Goal: Obtain resource: Download file/media

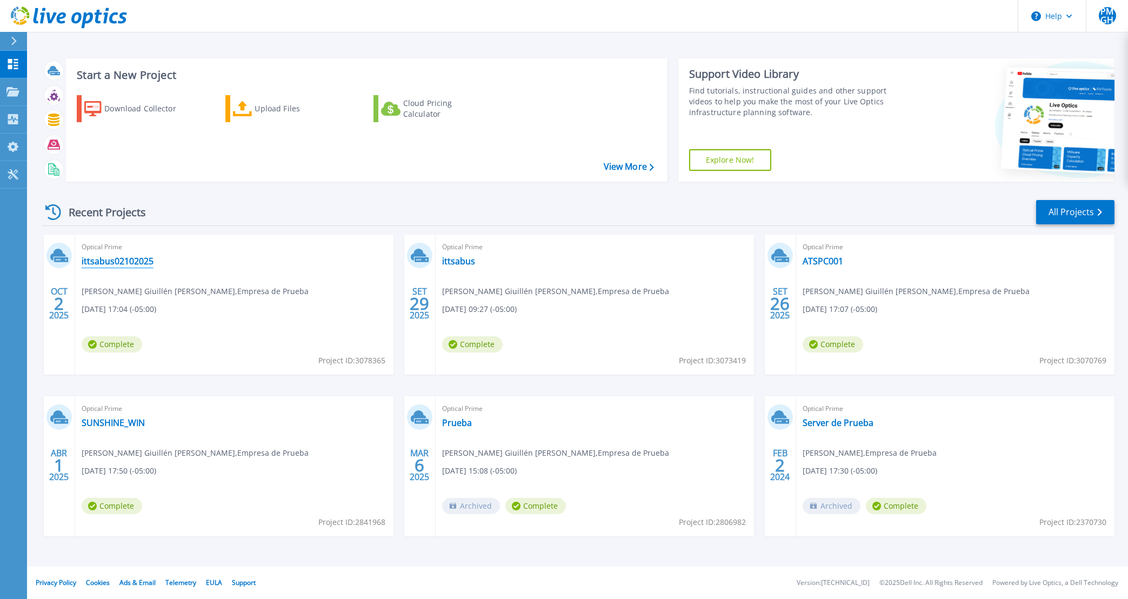
click at [123, 263] on link "ittsabus02102025" at bounding box center [118, 261] width 72 height 11
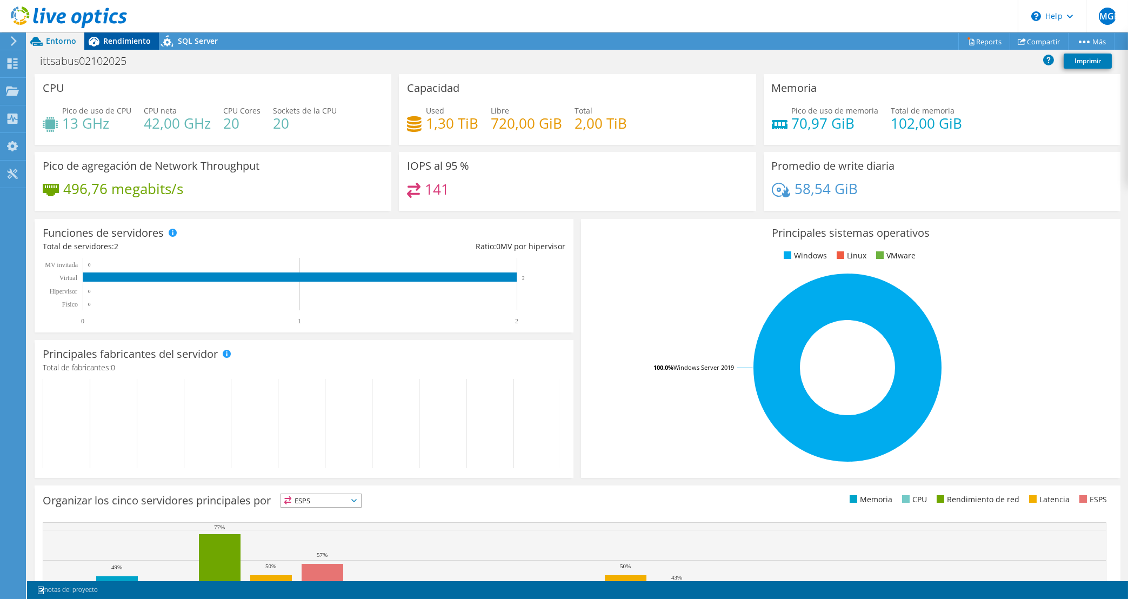
click at [125, 45] on span "Rendimiento" at bounding box center [127, 41] width 48 height 10
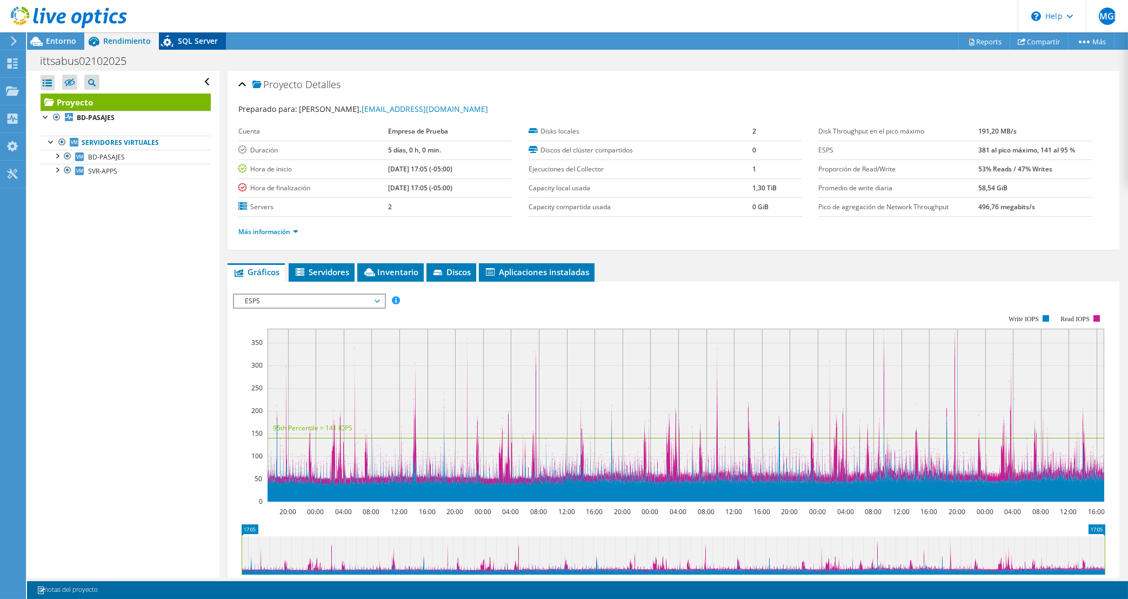
click at [206, 48] on div "SQL Server" at bounding box center [192, 40] width 67 height 17
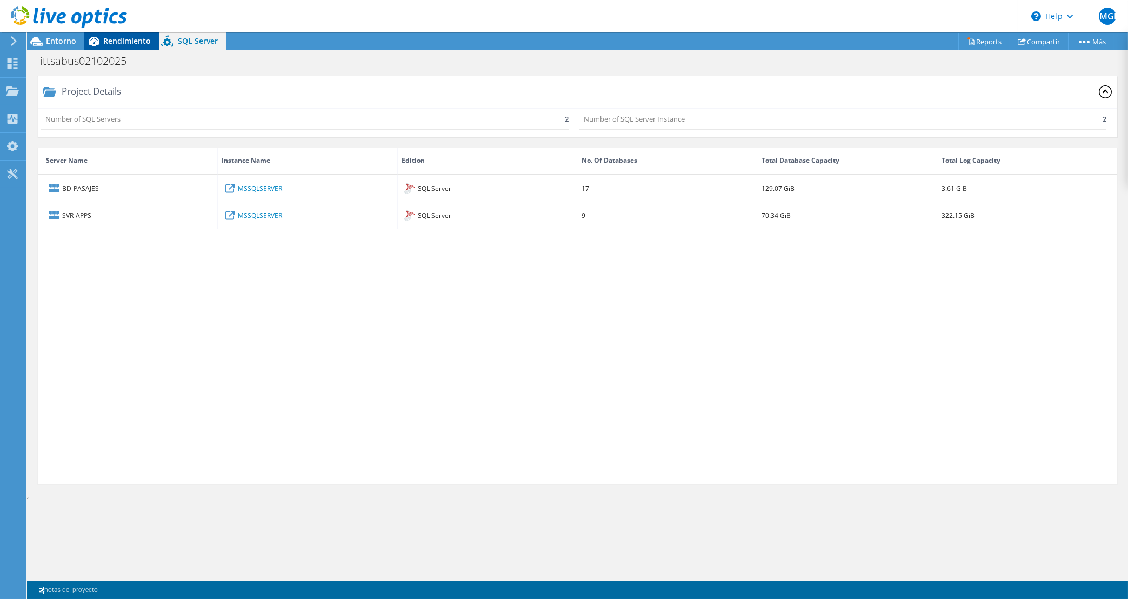
click at [114, 37] on span "Rendimiento" at bounding box center [127, 41] width 48 height 10
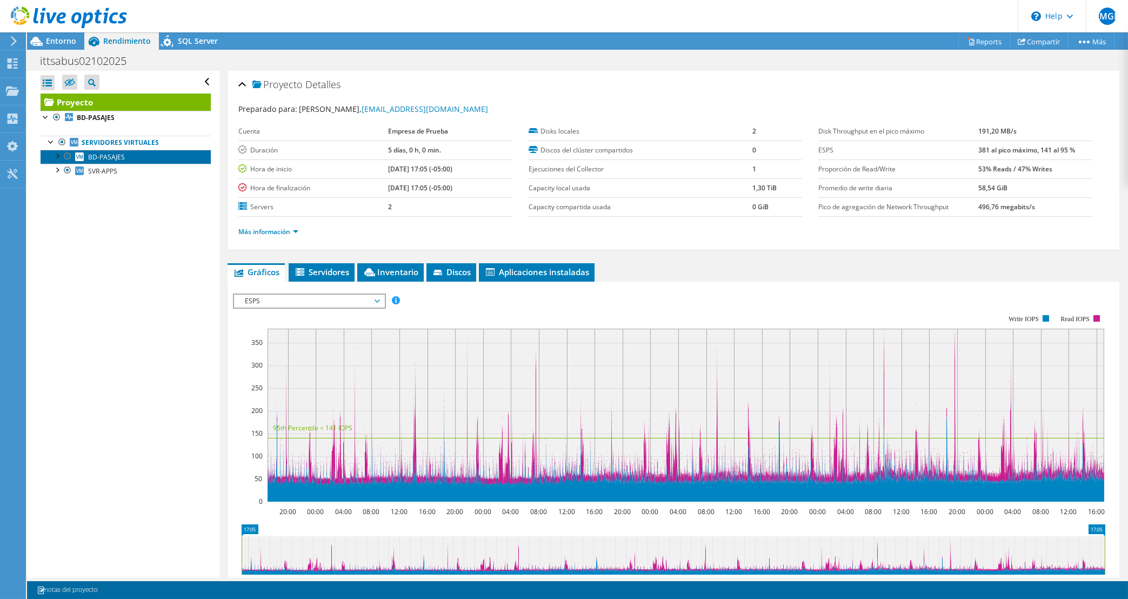
click at [134, 160] on link "BD-PASAJES" at bounding box center [126, 157] width 170 height 14
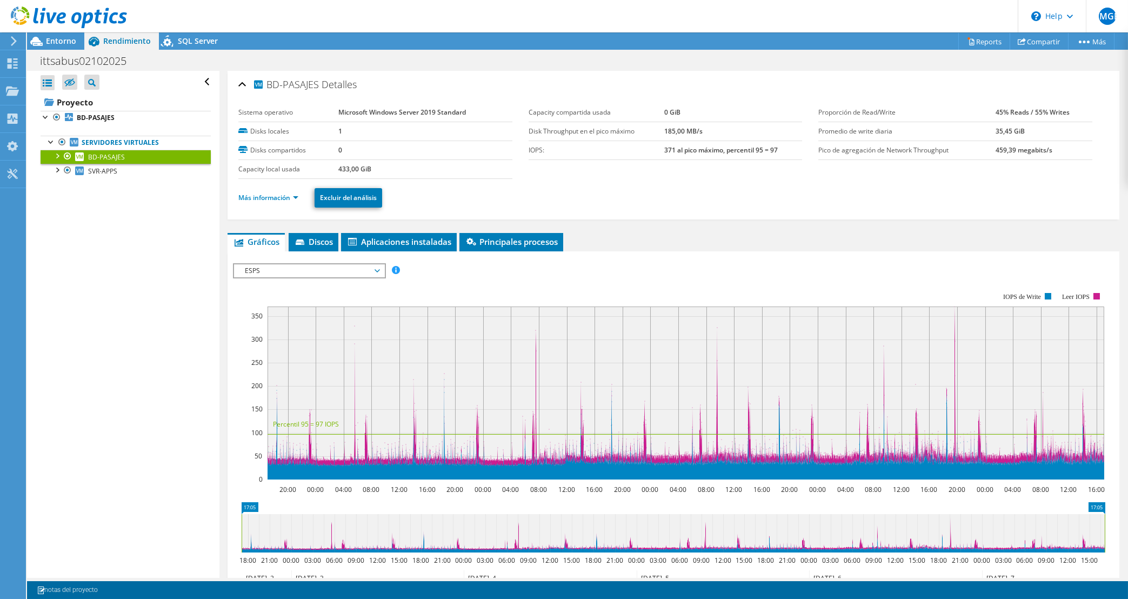
click at [314, 275] on span "ESPS" at bounding box center [309, 270] width 139 height 13
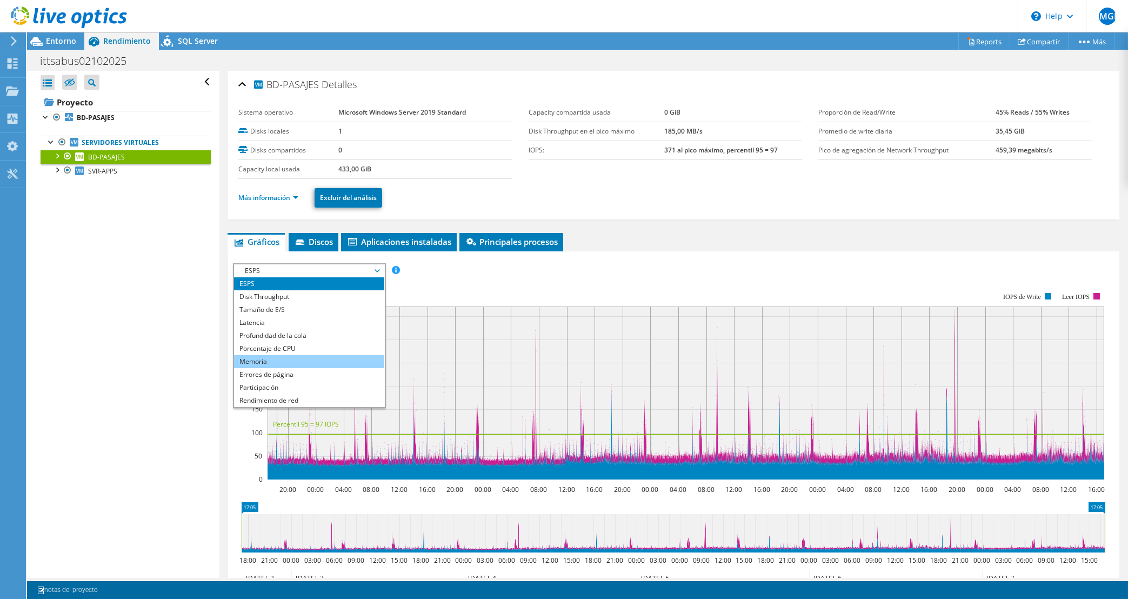
click at [325, 362] on li "Memoria" at bounding box center [309, 361] width 150 height 13
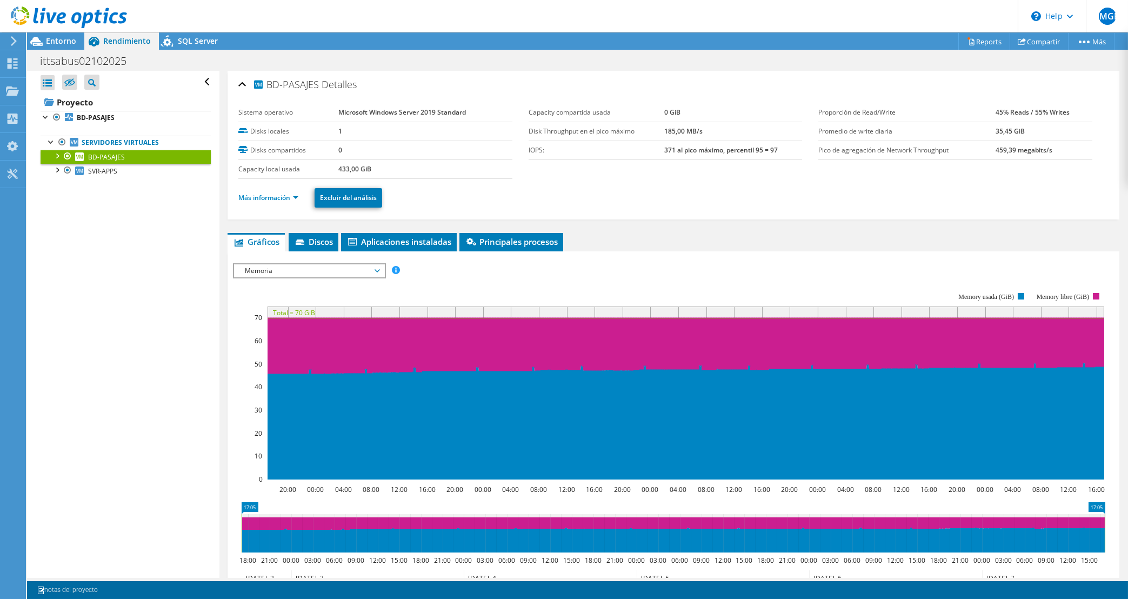
click at [324, 269] on span "Memoria" at bounding box center [309, 270] width 139 height 13
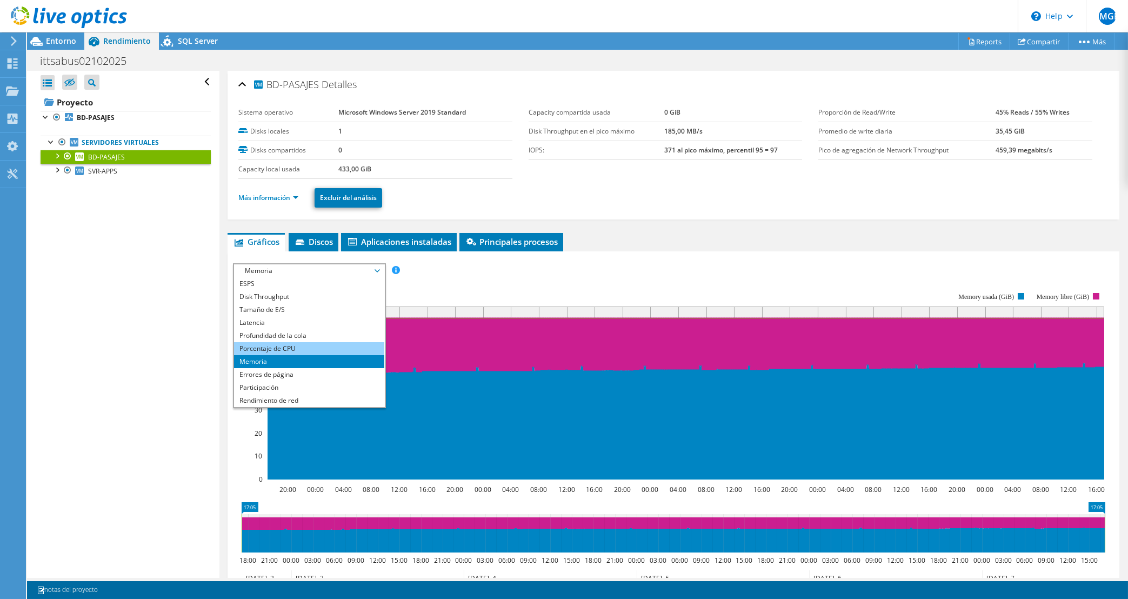
click at [327, 345] on li "Porcentaje de CPU" at bounding box center [309, 348] width 150 height 13
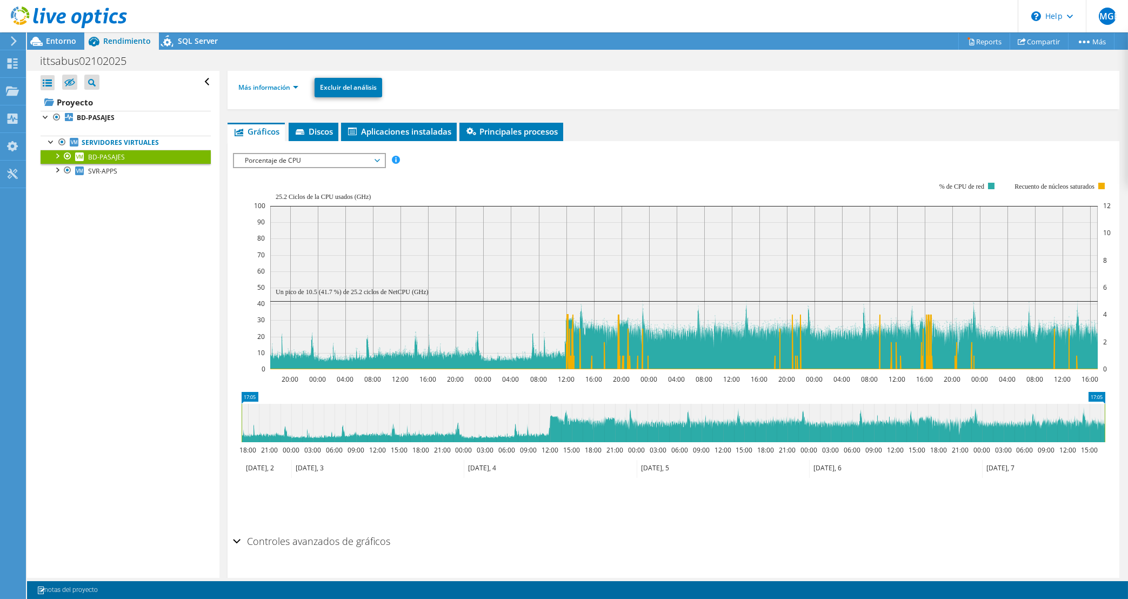
scroll to position [136, 0]
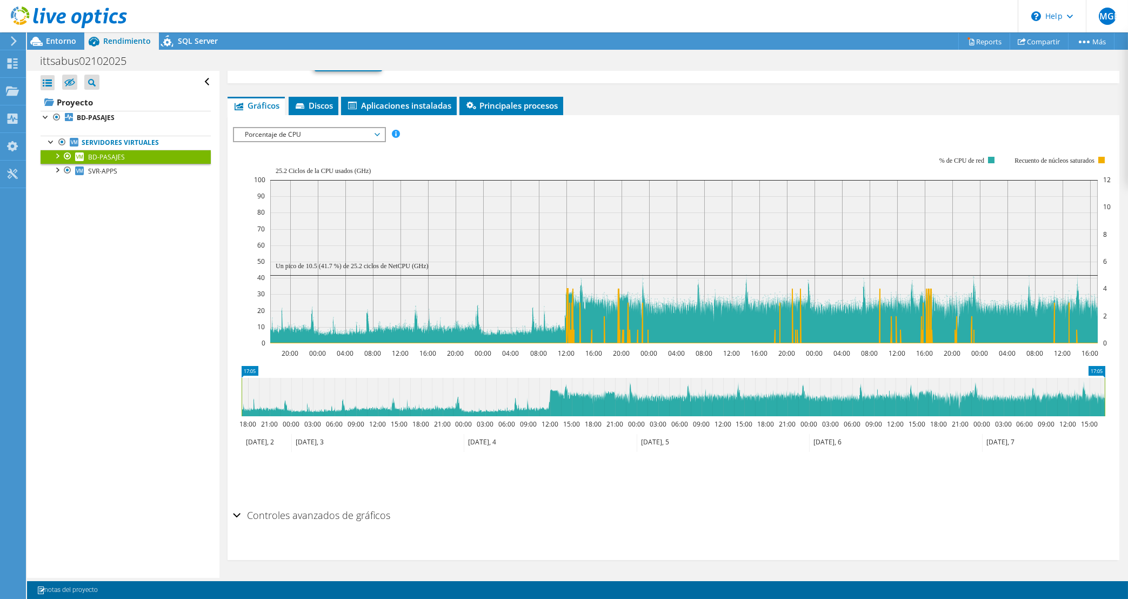
click at [276, 128] on span "Porcentaje de CPU" at bounding box center [309, 134] width 139 height 13
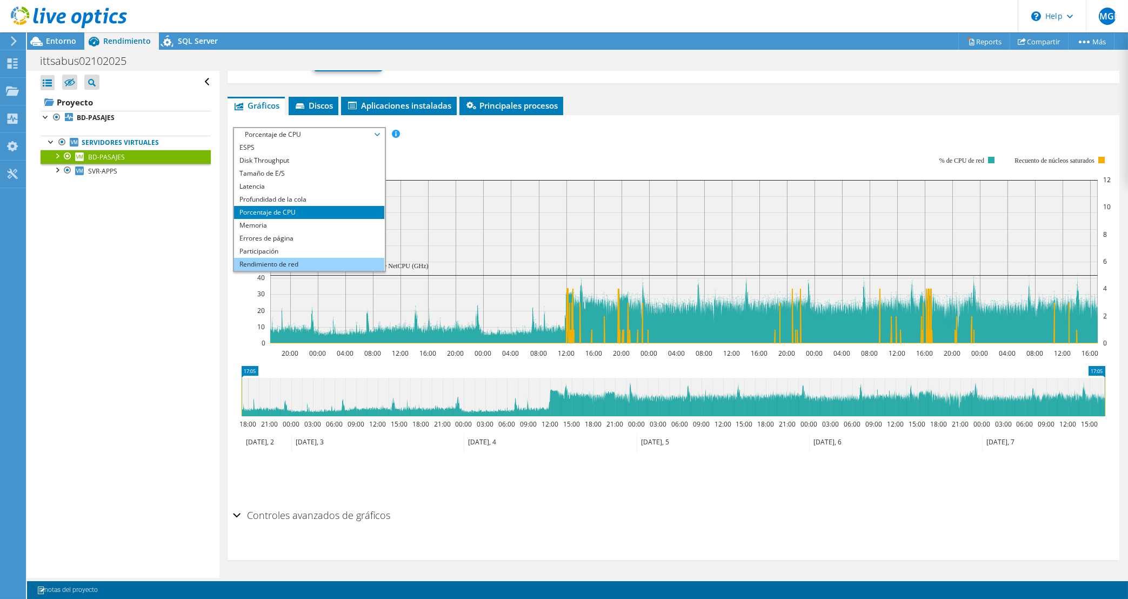
click at [322, 262] on li "Rendimiento de red" at bounding box center [309, 264] width 150 height 13
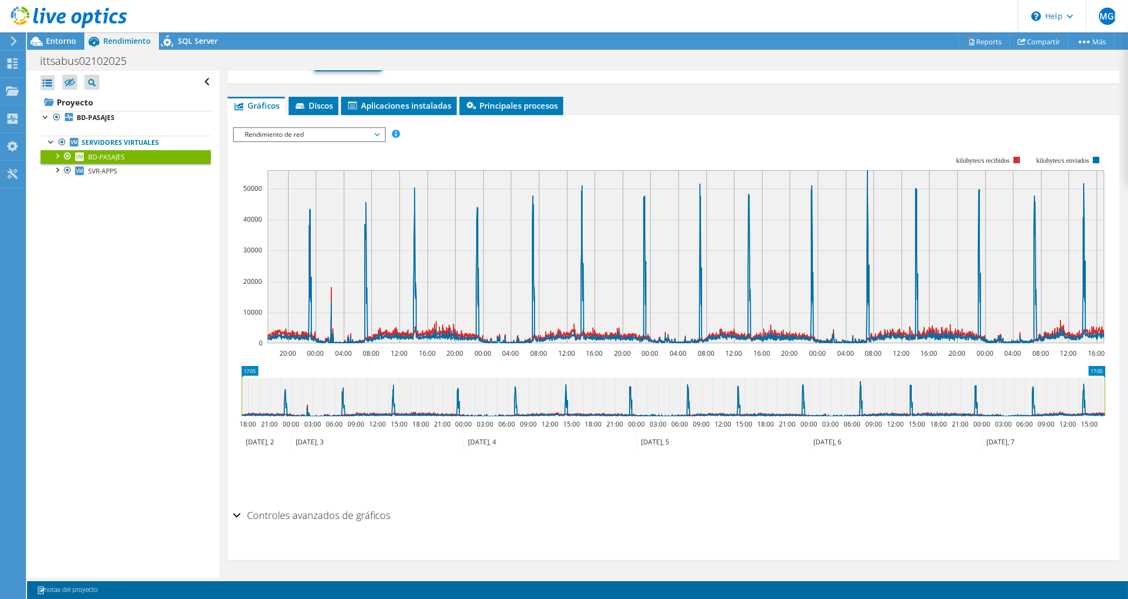
click at [336, 510] on h2 "Controles avanzados de gráficos" at bounding box center [311, 515] width 157 height 22
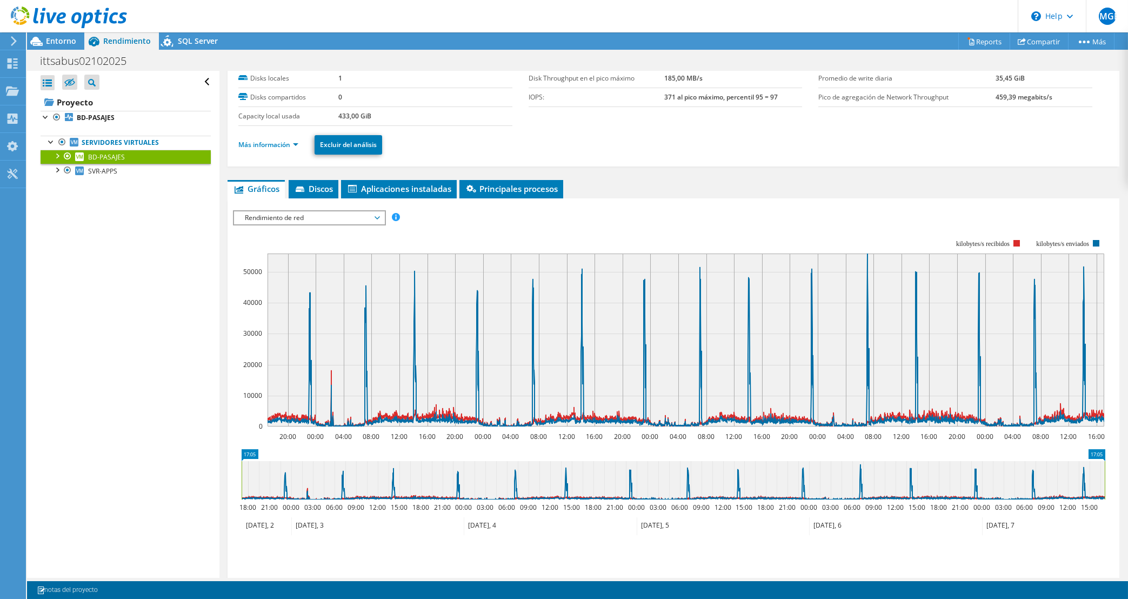
scroll to position [9, 0]
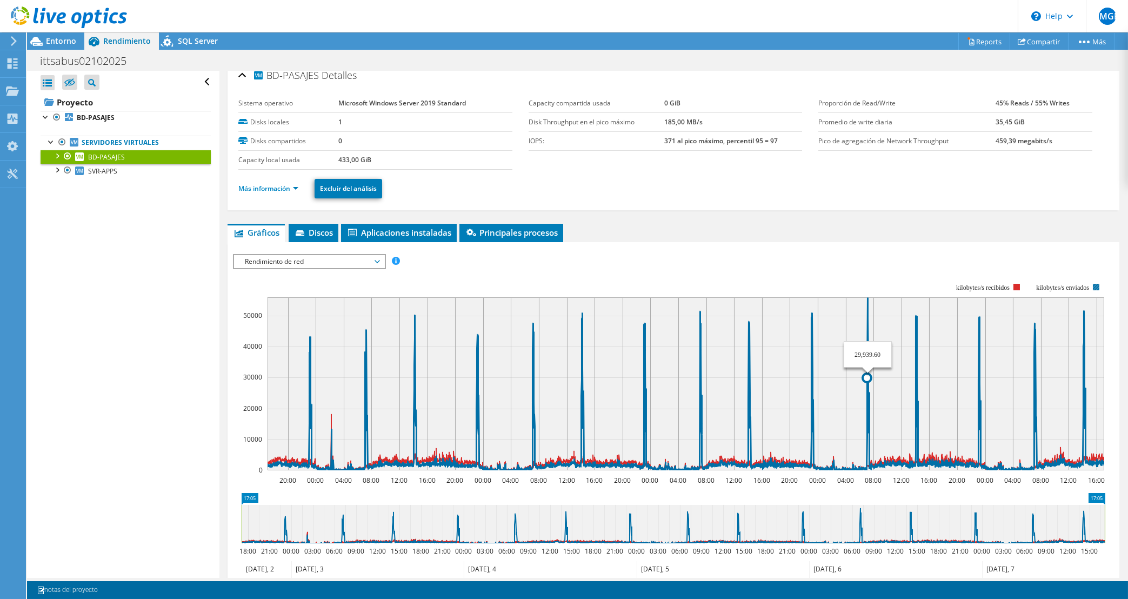
click at [868, 309] on icon at bounding box center [686, 383] width 837 height 173
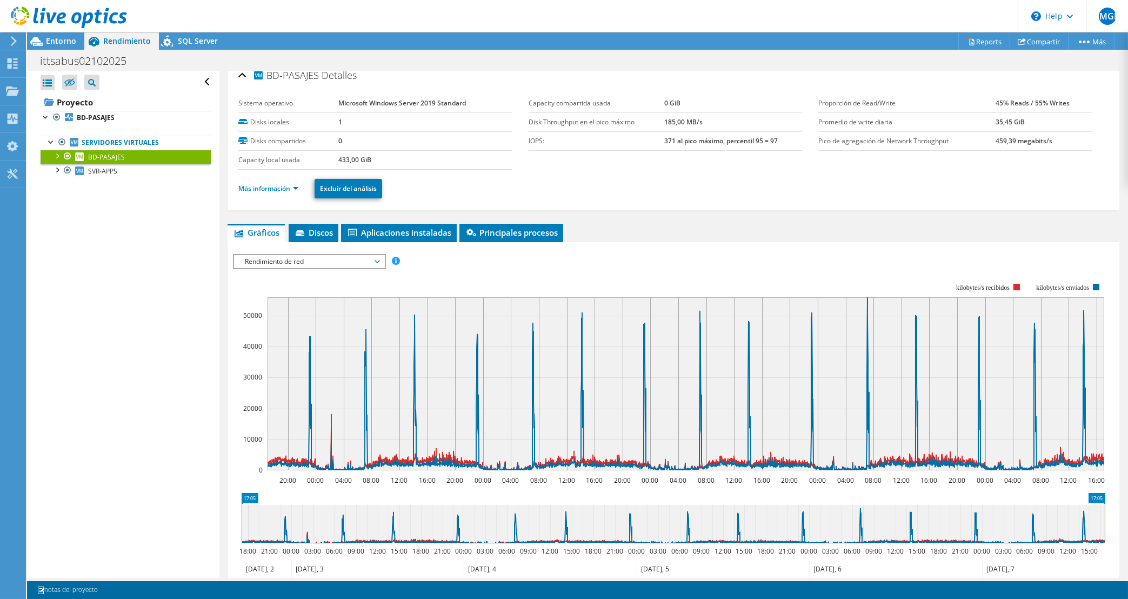
click at [333, 249] on div "ESPS Disk Throughput Tamaño de E/S Latencia Profundidad de la cola Porcentaje d…" at bounding box center [673, 440] width 881 height 383
click at [335, 254] on div "Rendimiento de red ESPS Disk Throughput Tamaño de E/S Latencia Profundidad de l…" at bounding box center [309, 261] width 152 height 15
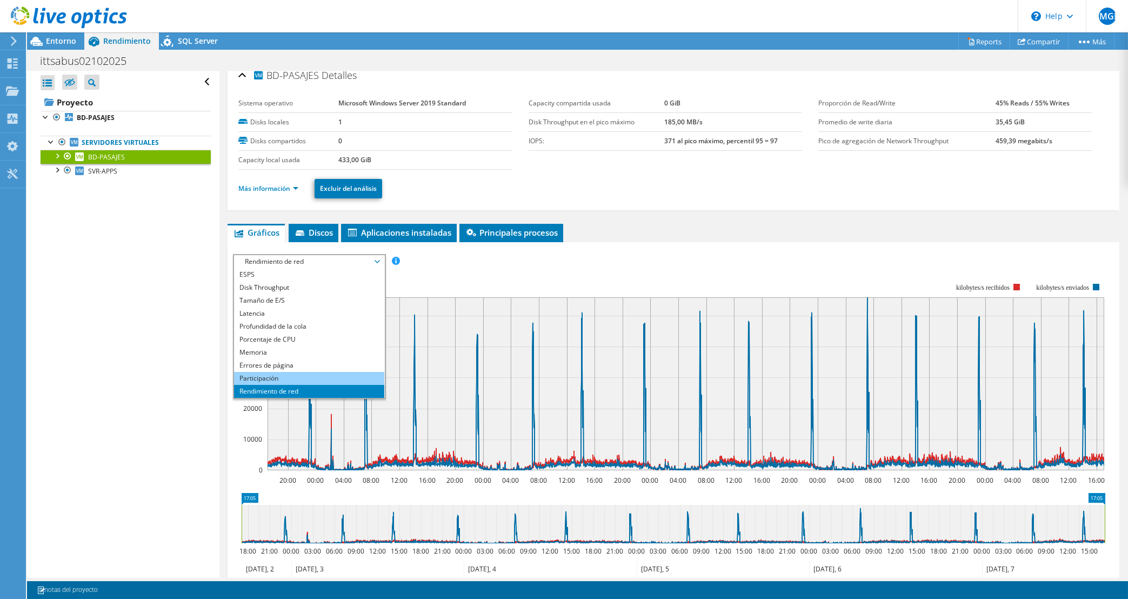
scroll to position [39, 0]
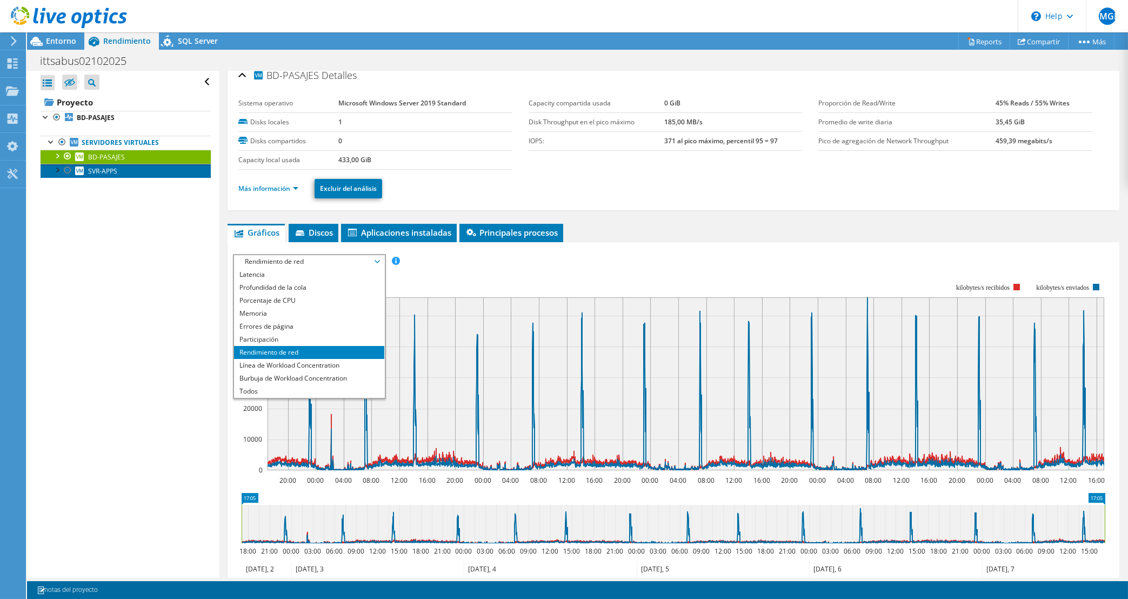
click at [128, 171] on link "SVR-APPS" at bounding box center [126, 171] width 170 height 14
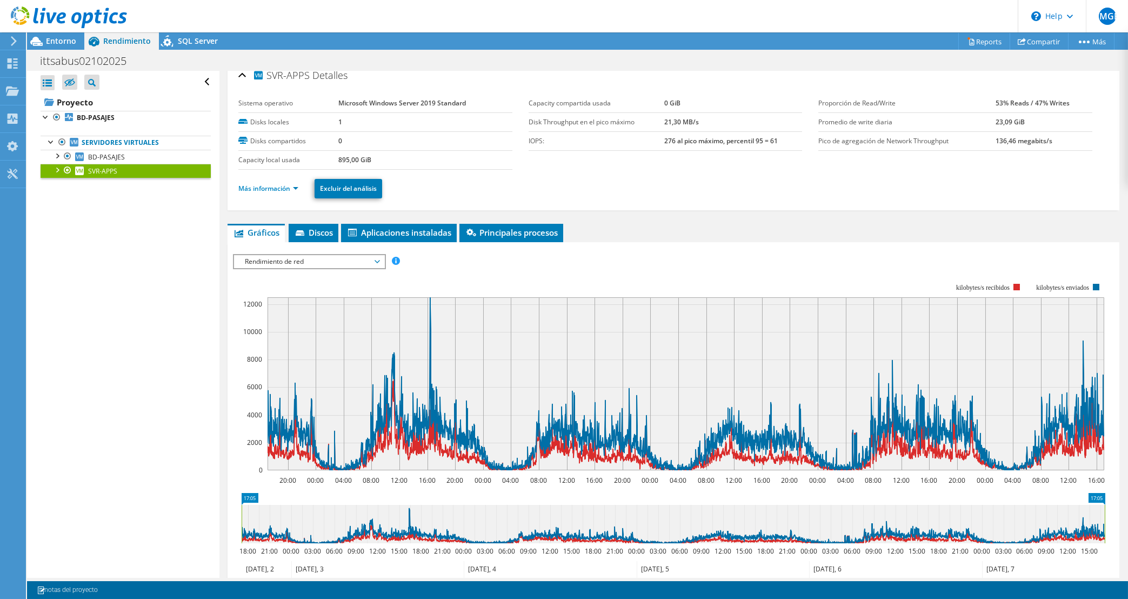
scroll to position [94, 0]
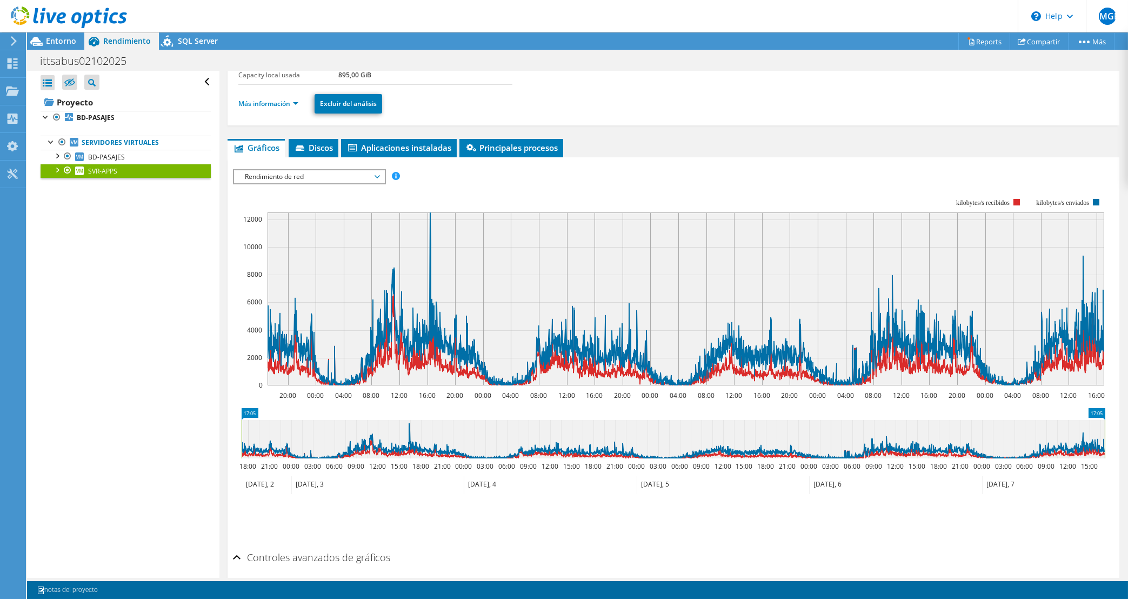
click at [291, 184] on rect at bounding box center [669, 292] width 873 height 216
click at [290, 175] on span "Rendimiento de red" at bounding box center [309, 176] width 139 height 13
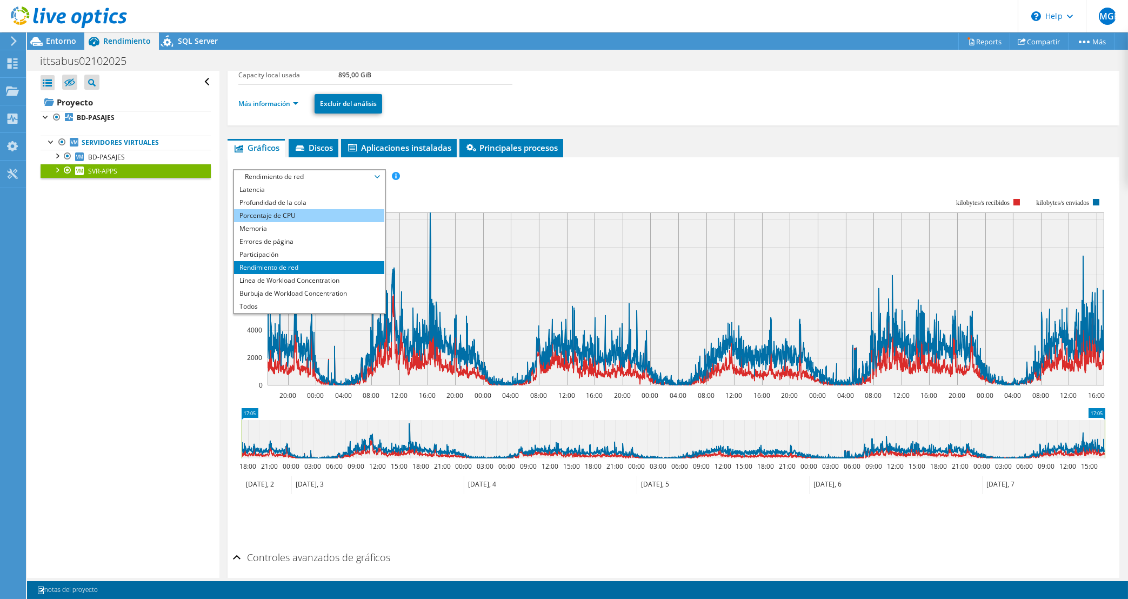
click at [308, 214] on li "Porcentaje de CPU" at bounding box center [309, 215] width 150 height 13
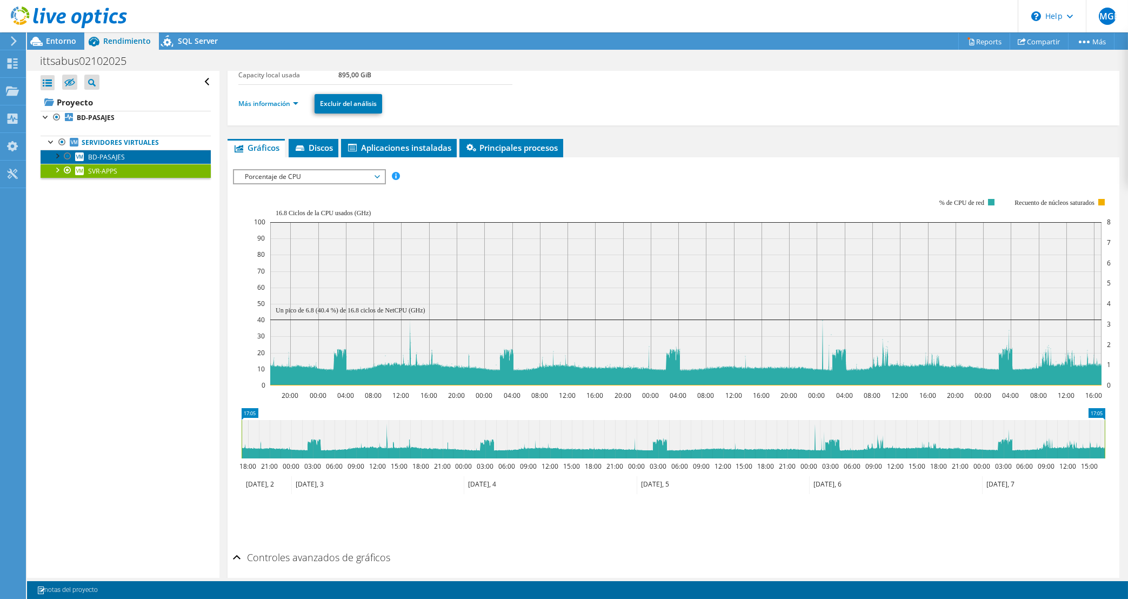
click at [139, 157] on link "BD-PASAJES" at bounding box center [126, 157] width 170 height 14
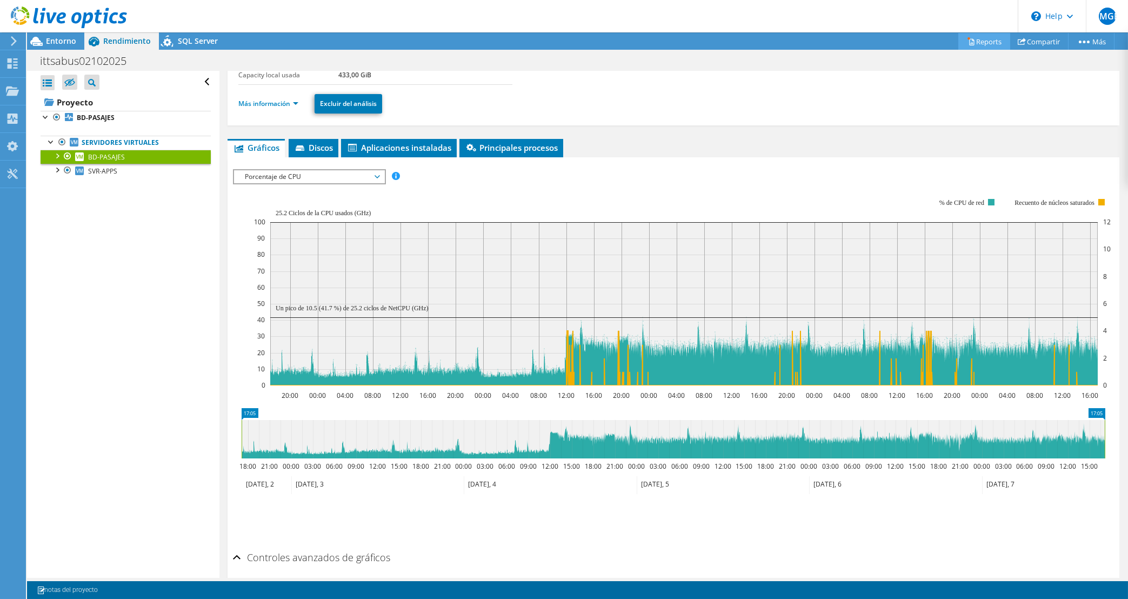
click at [992, 41] on link "Reports" at bounding box center [985, 41] width 52 height 17
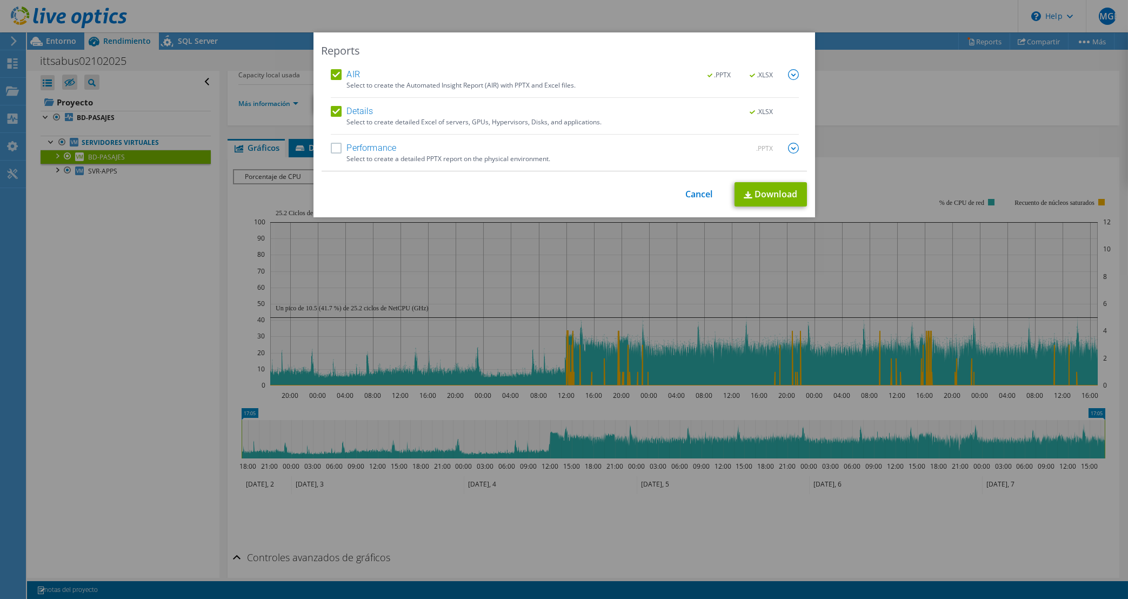
click at [354, 151] on label "Performance" at bounding box center [364, 148] width 66 height 11
click at [0, 0] on input "Performance" at bounding box center [0, 0] width 0 height 0
click at [789, 195] on link "Download" at bounding box center [771, 194] width 72 height 24
click at [260, 47] on div "Reports AIR .PPTX .XLSX Select to create the Automated Insight Report (AIR) wit…" at bounding box center [564, 299] width 1128 height 534
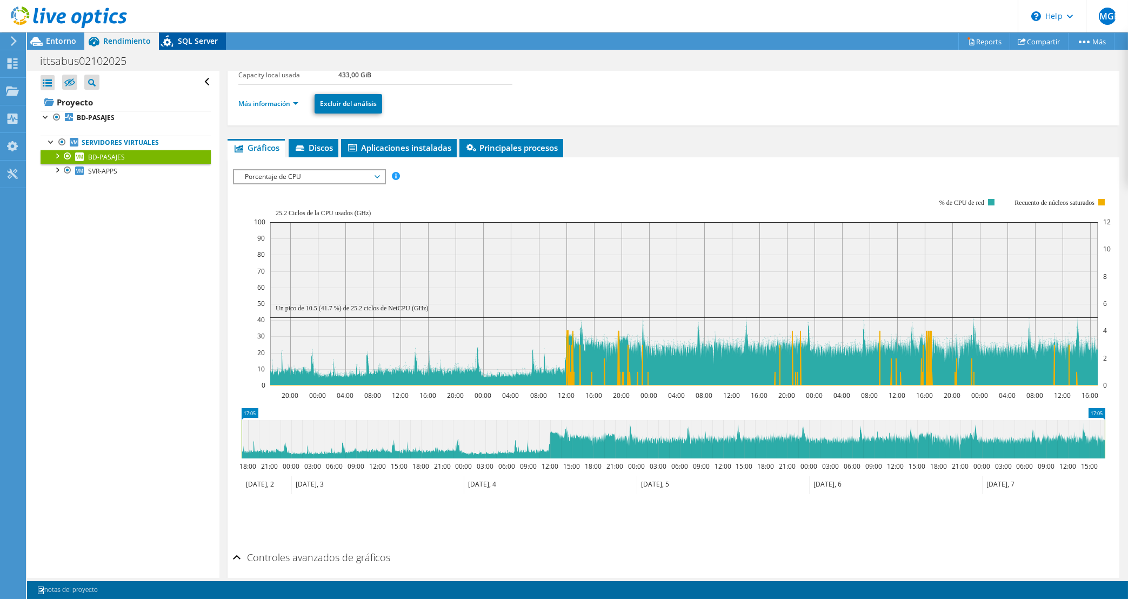
click at [205, 43] on span "SQL Server" at bounding box center [198, 41] width 40 height 10
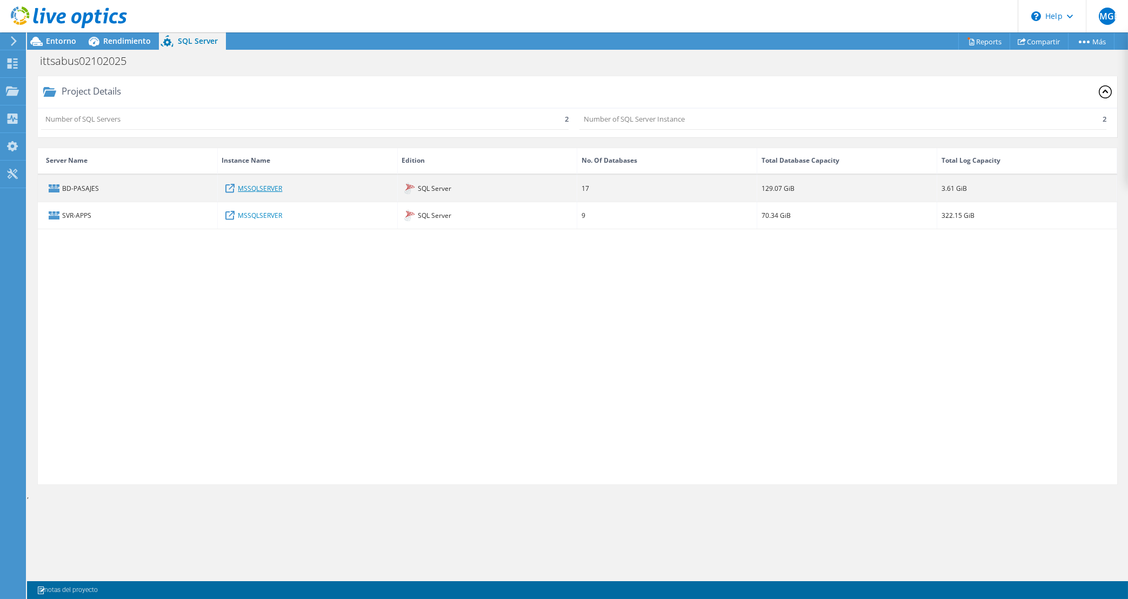
click at [239, 190] on link "MSSQLSERVER" at bounding box center [260, 188] width 44 height 12
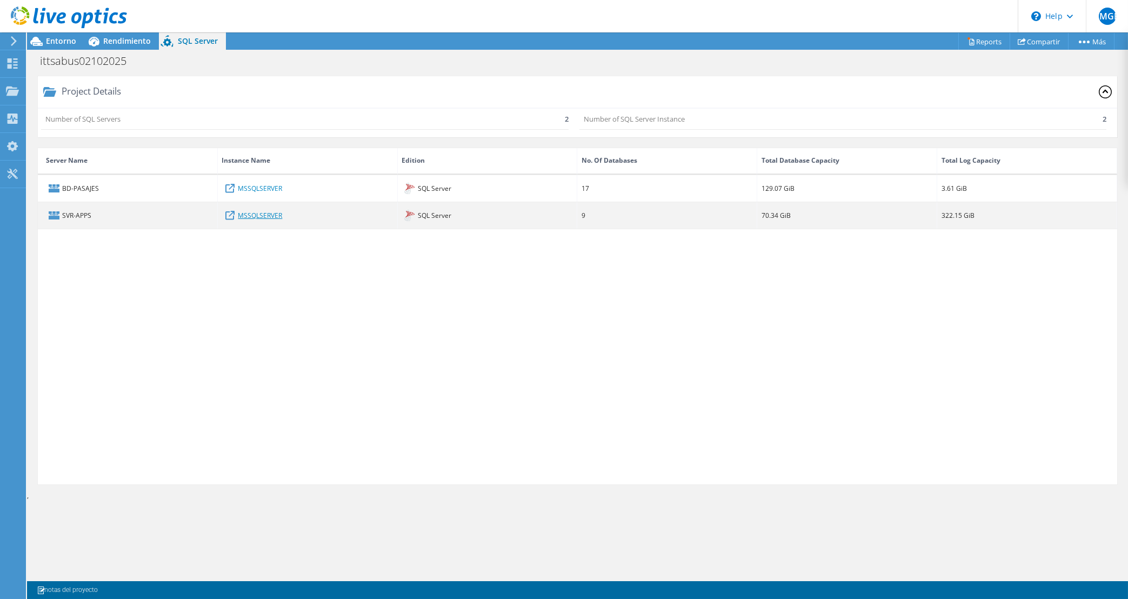
click at [256, 213] on link "MSSQLSERVER" at bounding box center [260, 215] width 44 height 12
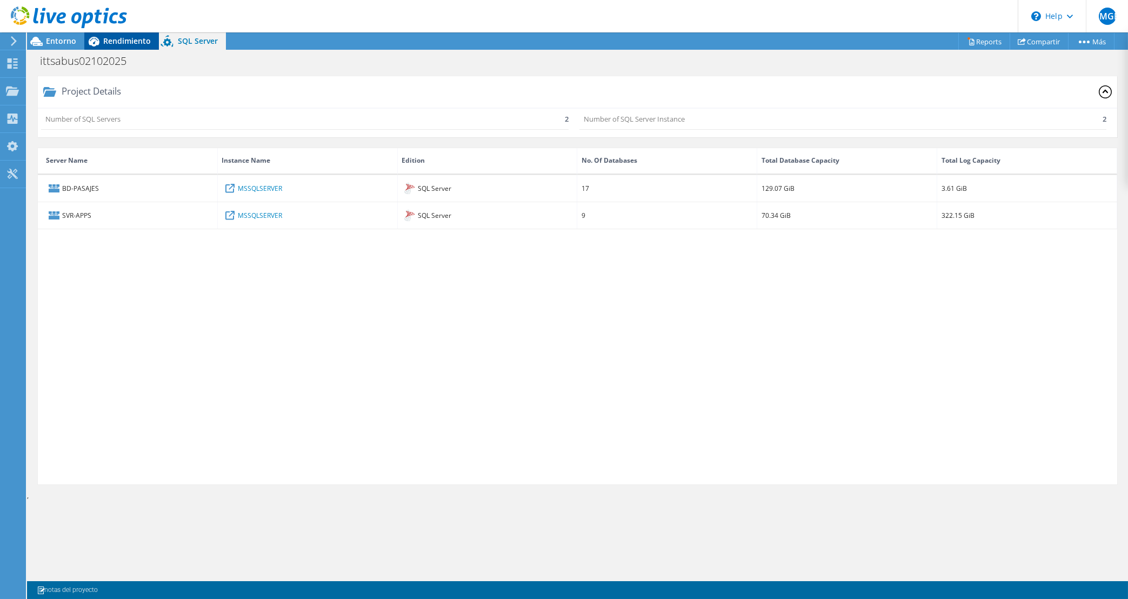
click at [123, 45] on span "Rendimiento" at bounding box center [127, 41] width 48 height 10
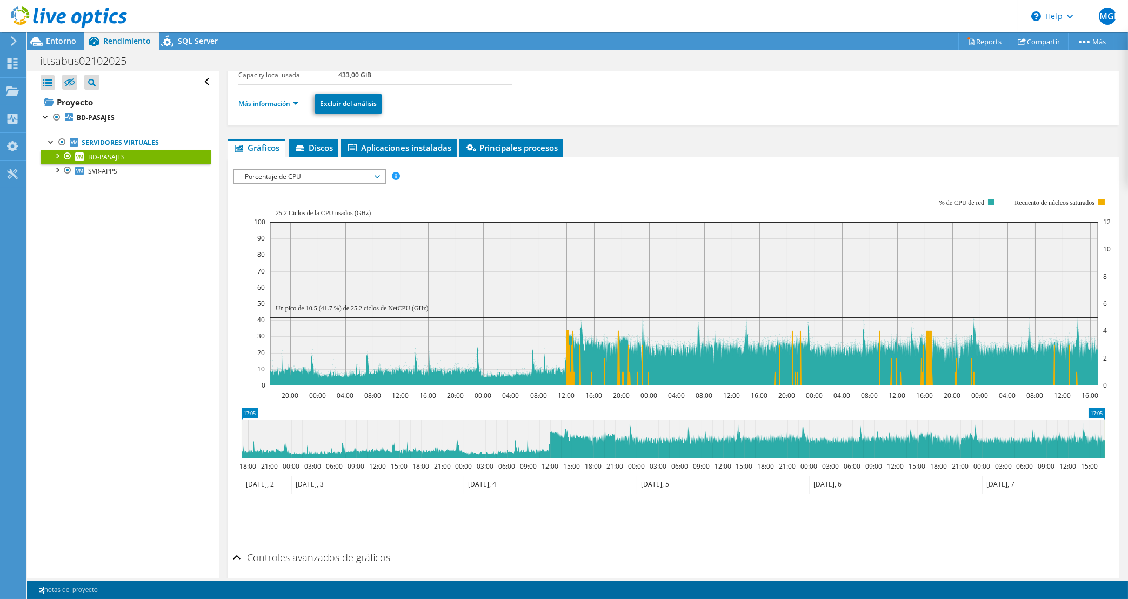
click at [172, 330] on div "Abrir todo Cerrar todo Ocultar nodos excluidos Filtro de árbol del proyecto" at bounding box center [123, 324] width 192 height 507
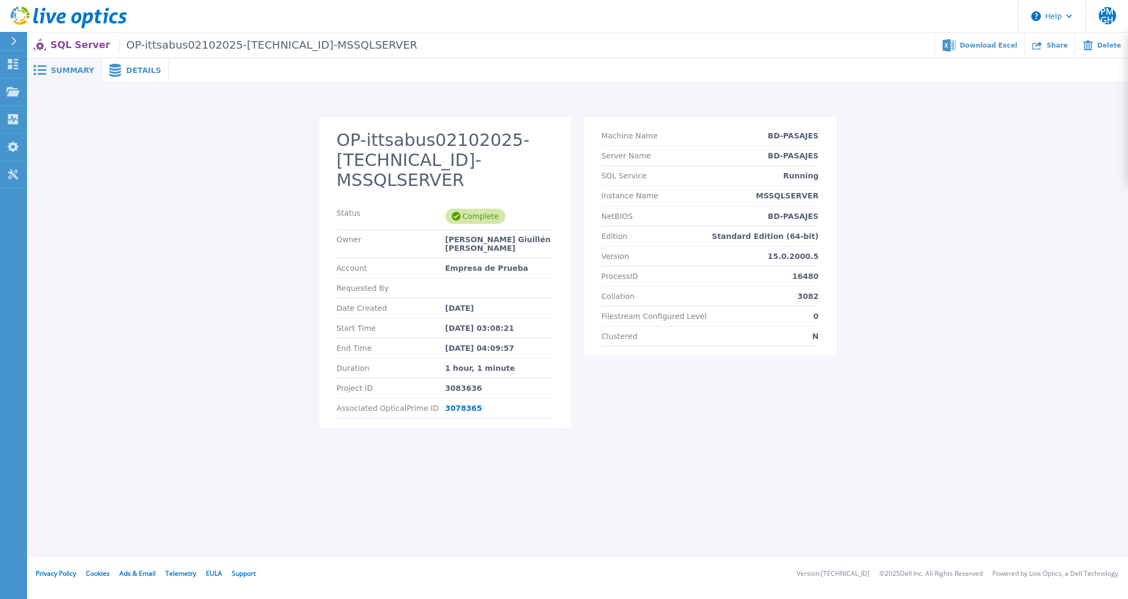
click at [145, 73] on span "Details" at bounding box center [143, 71] width 35 height 8
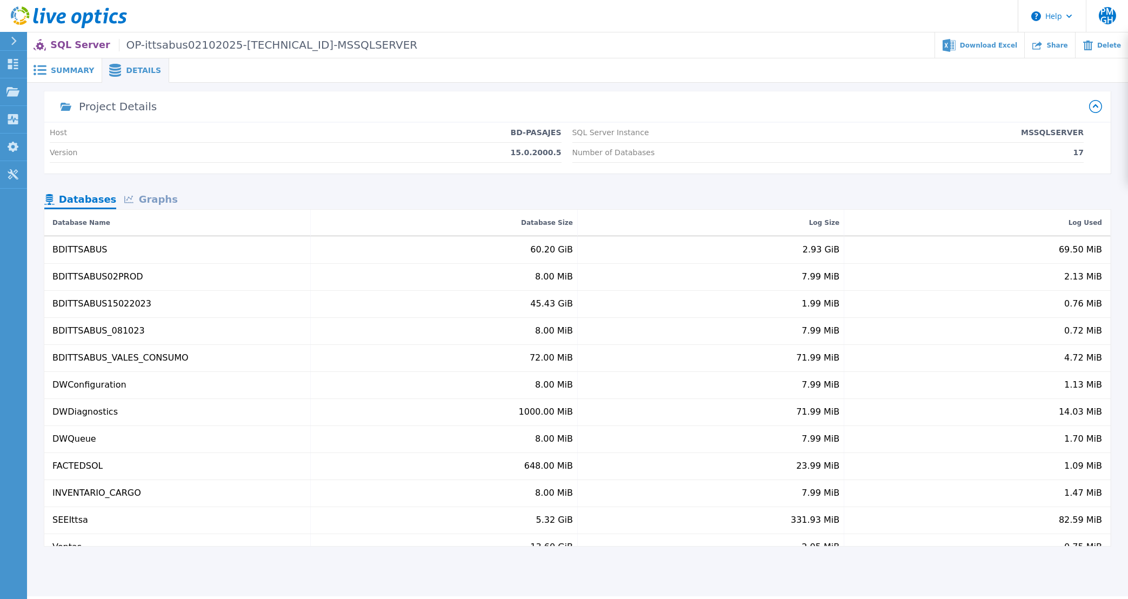
click at [63, 72] on span "Summary" at bounding box center [72, 71] width 43 height 8
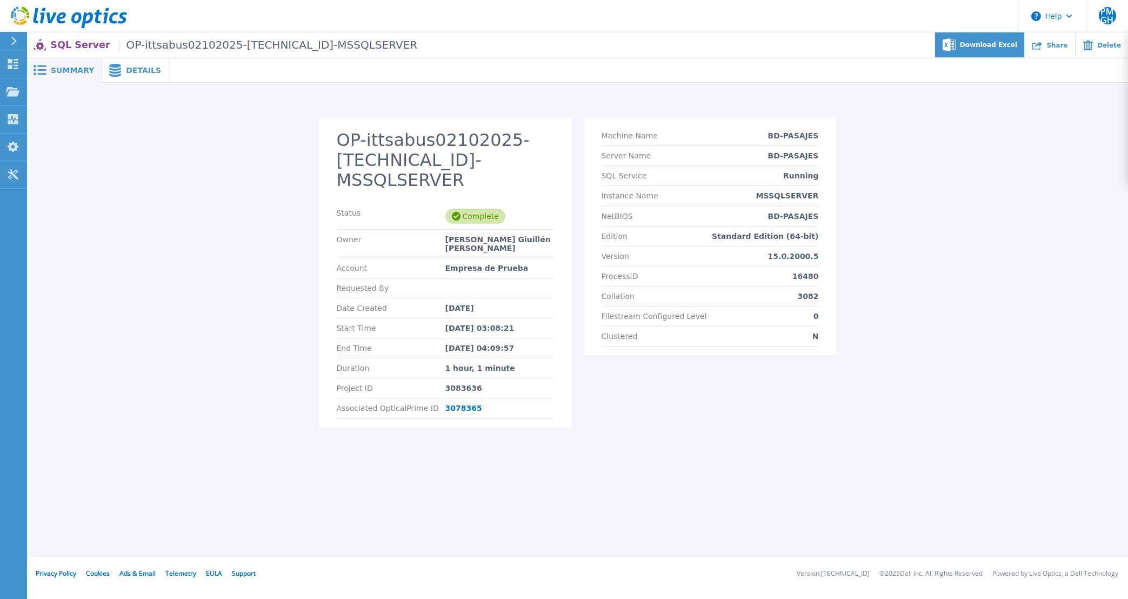
click at [978, 51] on div "Download Excel" at bounding box center [980, 44] width 90 height 25
click at [908, 277] on div "OP-ittsabus02102025-[TECHNICAL_ID]-MSSQLSERVER Status Complete Owner [PERSON_NA…" at bounding box center [577, 278] width 1081 height 323
click at [140, 72] on span "Details" at bounding box center [143, 71] width 35 height 8
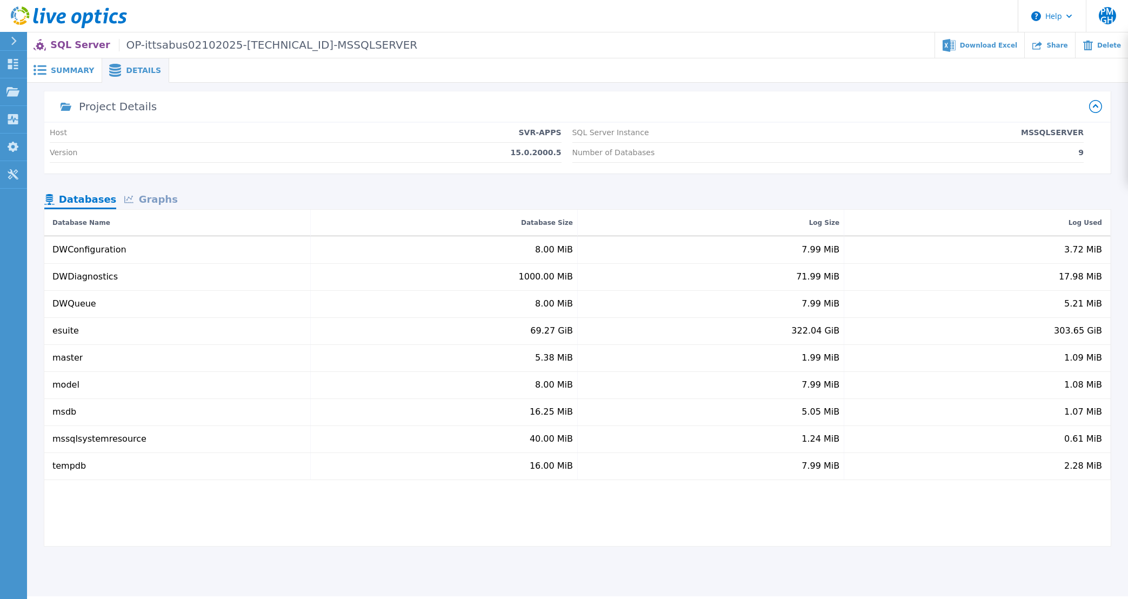
click at [155, 191] on div "Project Details Host SVR-APPS Version 15.0.2000.5 SQL Server Instance MSSQLSERV…" at bounding box center [577, 318] width 1067 height 455
click at [151, 198] on div "Graphs" at bounding box center [150, 200] width 69 height 19
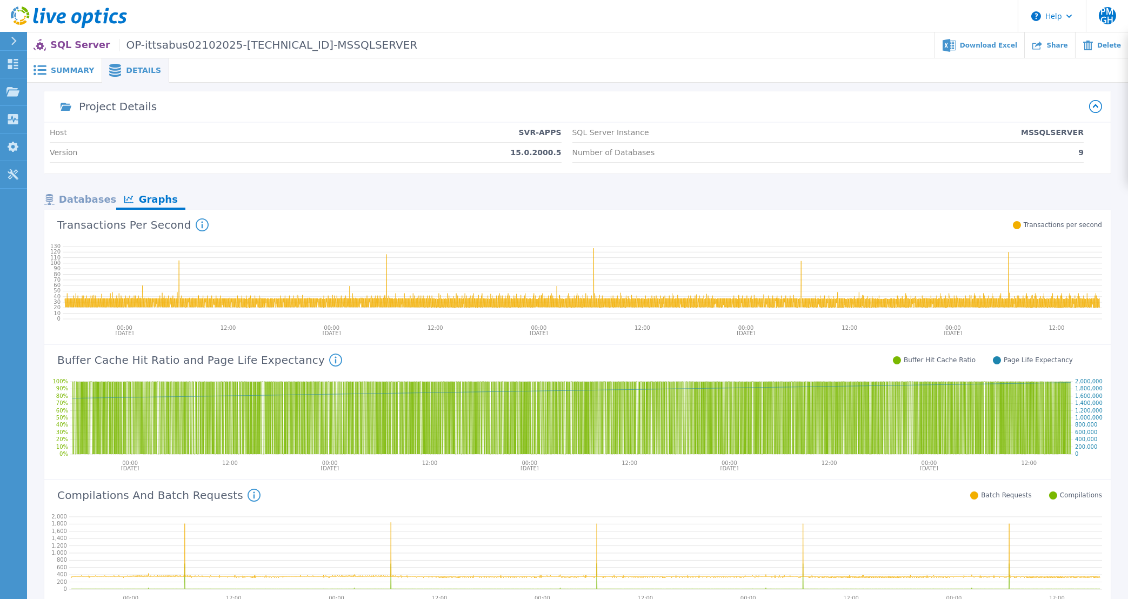
click at [87, 205] on div "Databases" at bounding box center [80, 200] width 72 height 19
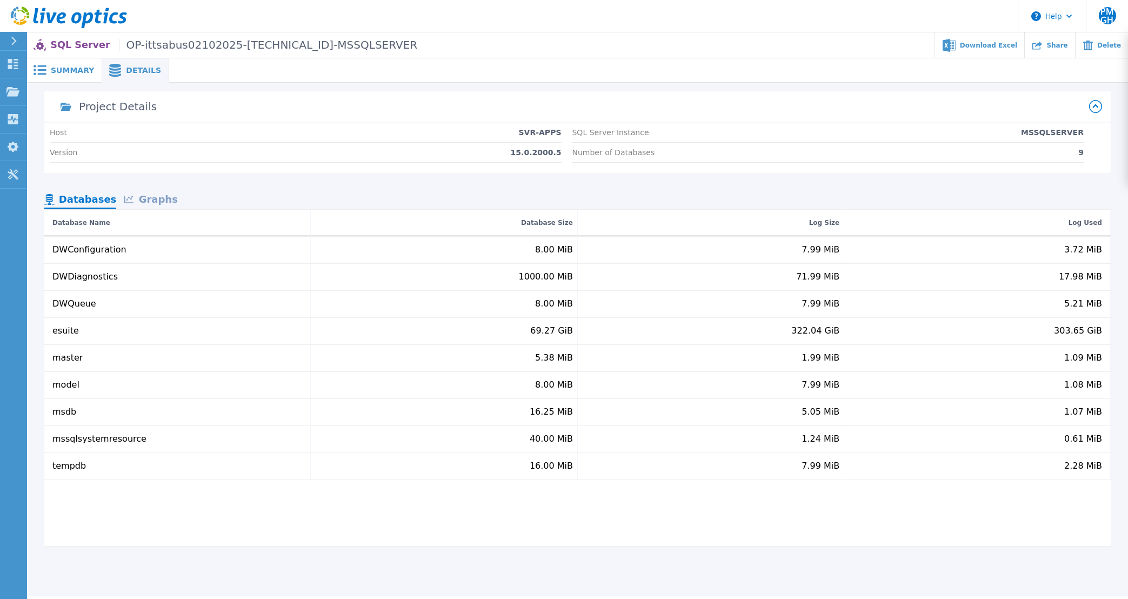
click at [61, 67] on span "Summary" at bounding box center [72, 71] width 43 height 8
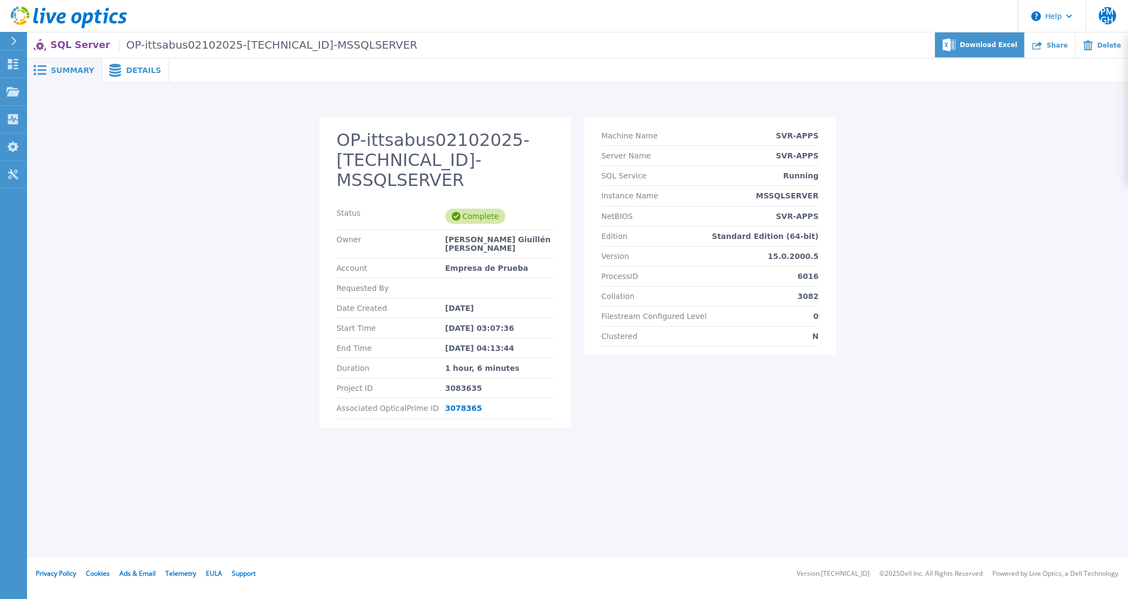
click at [1016, 43] on span "Download Excel" at bounding box center [988, 45] width 57 height 6
click at [1044, 258] on div "OP-ittsabus02102025-10.0.13.6-MSSQLSERVER Status Complete Owner Pedro Miguel Gi…" at bounding box center [577, 278] width 1081 height 323
click at [141, 71] on span "Details" at bounding box center [143, 71] width 35 height 8
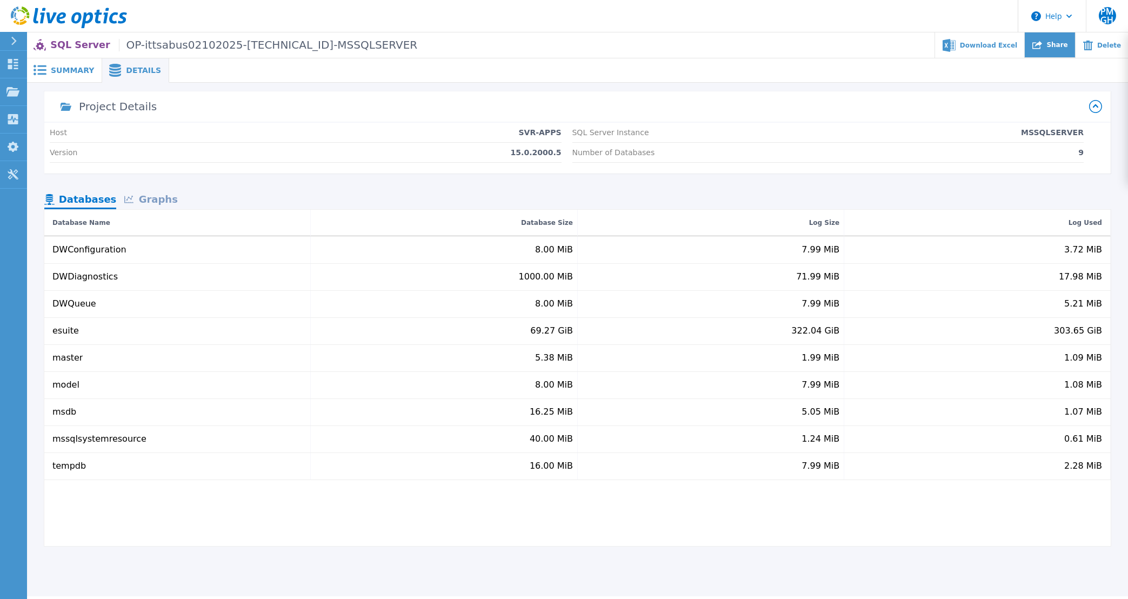
click at [1068, 45] on span "Share" at bounding box center [1057, 45] width 21 height 6
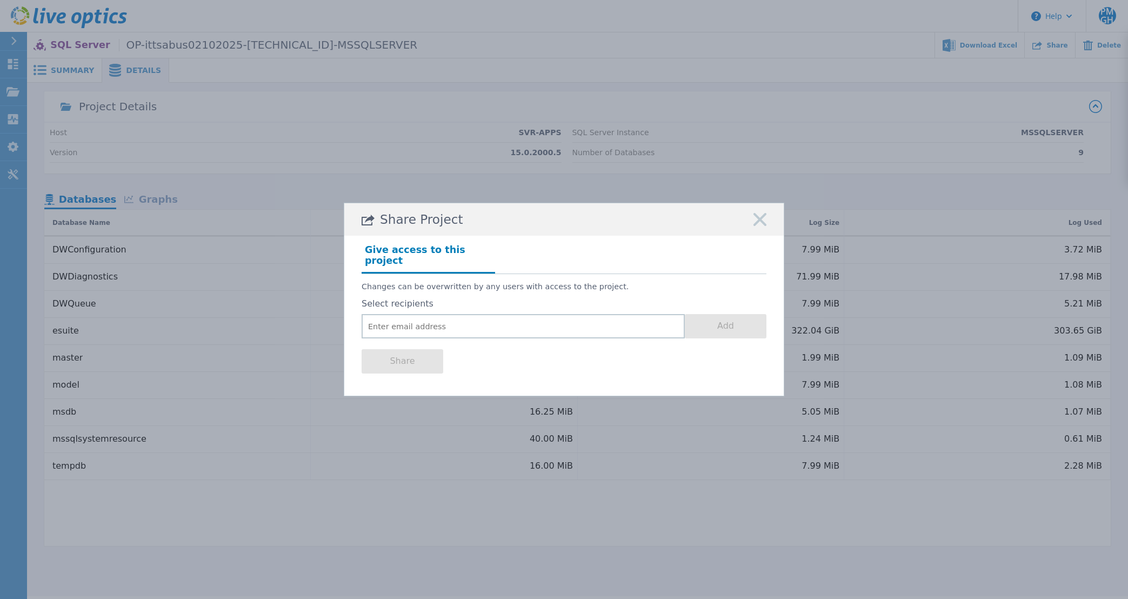
click at [753, 219] on div "Share Project" at bounding box center [564, 219] width 440 height 32
drag, startPoint x: 764, startPoint y: 226, endPoint x: 723, endPoint y: 236, distance: 41.7
click at [764, 226] on icon at bounding box center [760, 219] width 13 height 13
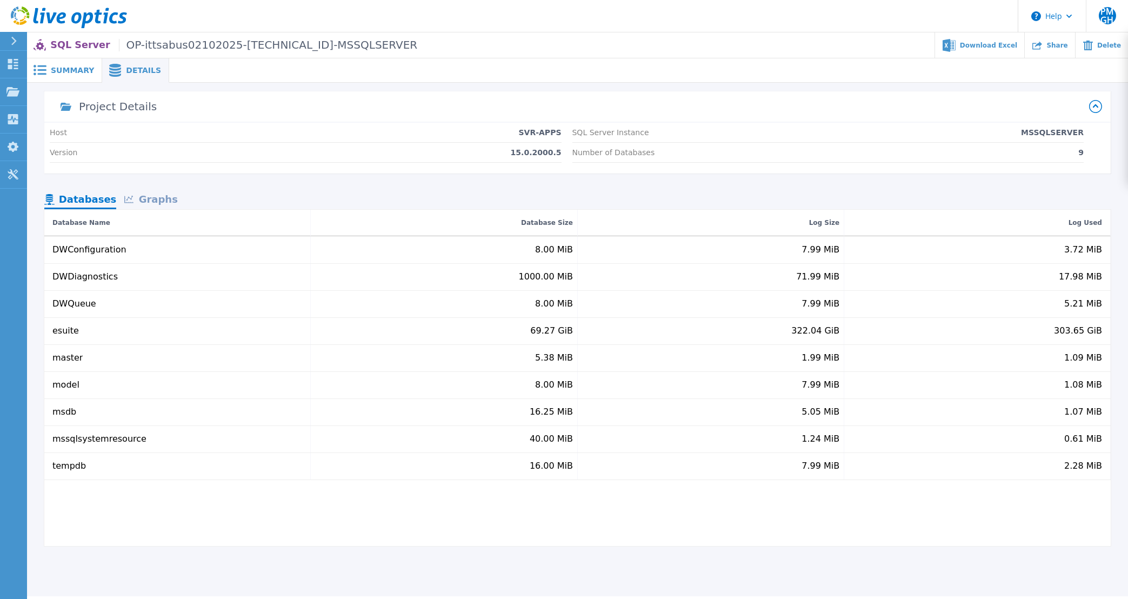
click at [140, 205] on div "Graphs" at bounding box center [150, 200] width 69 height 19
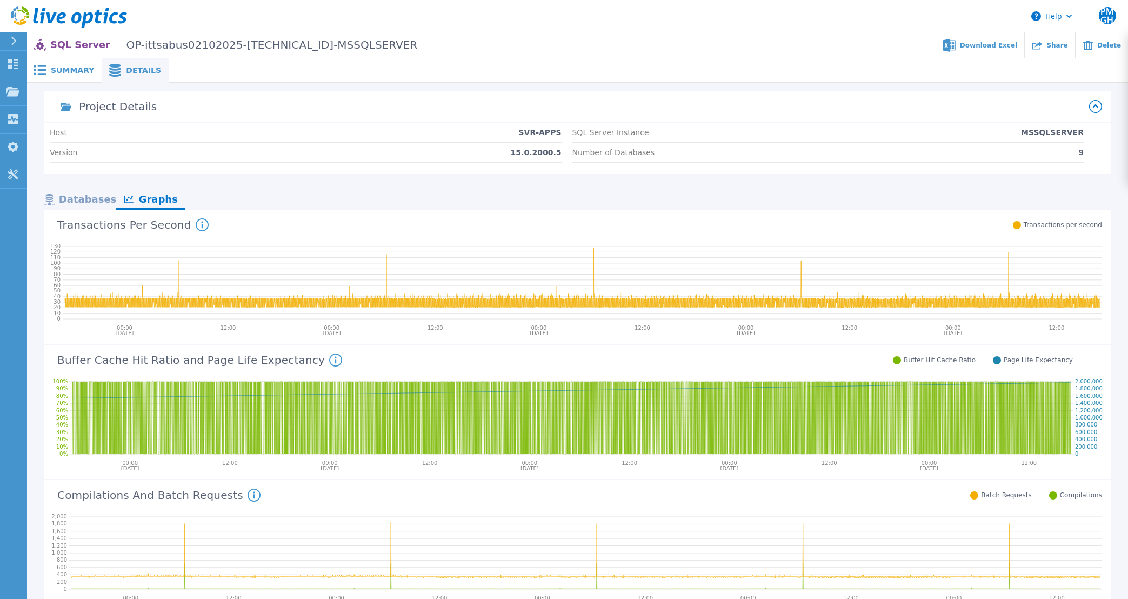
click at [81, 74] on span "Summary" at bounding box center [72, 71] width 43 height 8
